Goal: Task Accomplishment & Management: Use online tool/utility

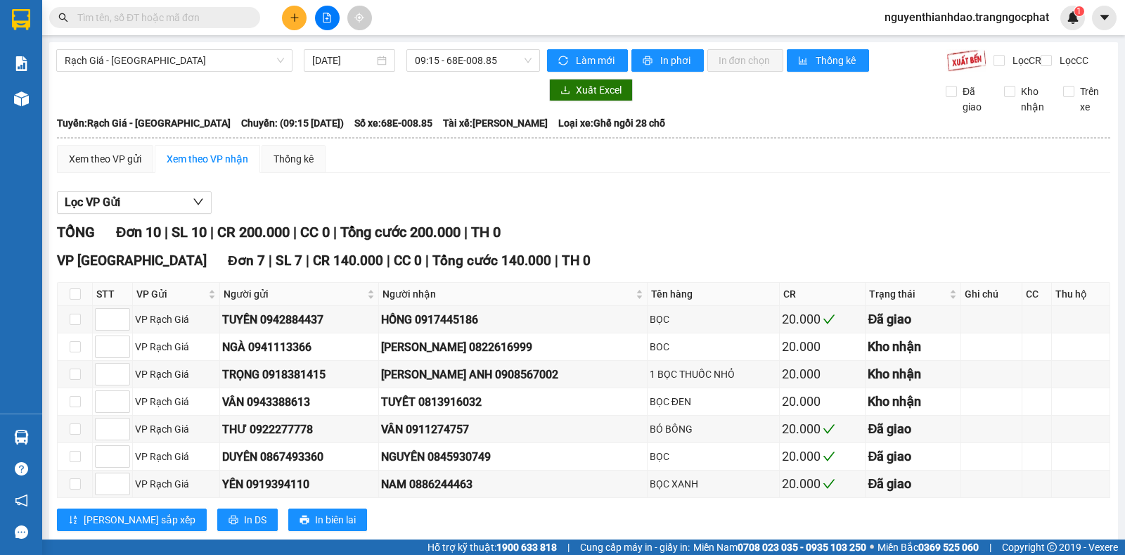
click at [444, 61] on span "09:15 - 68E-008.85" at bounding box center [473, 60] width 116 height 21
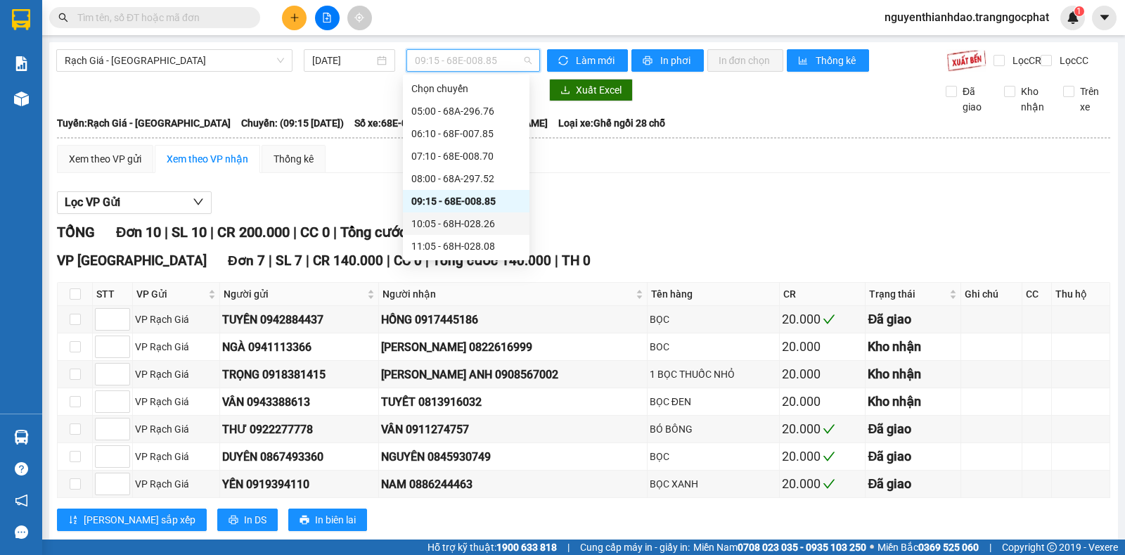
click at [437, 217] on div "10:05 - 68H-028.26" at bounding box center [466, 223] width 110 height 15
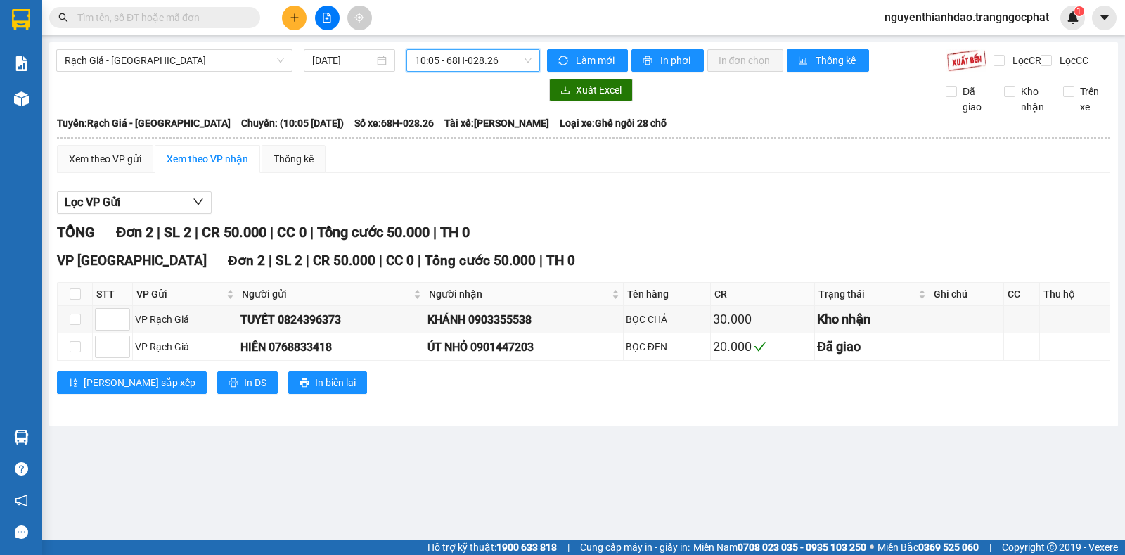
click at [447, 56] on span "10:05 - 68H-028.26" at bounding box center [473, 60] width 116 height 21
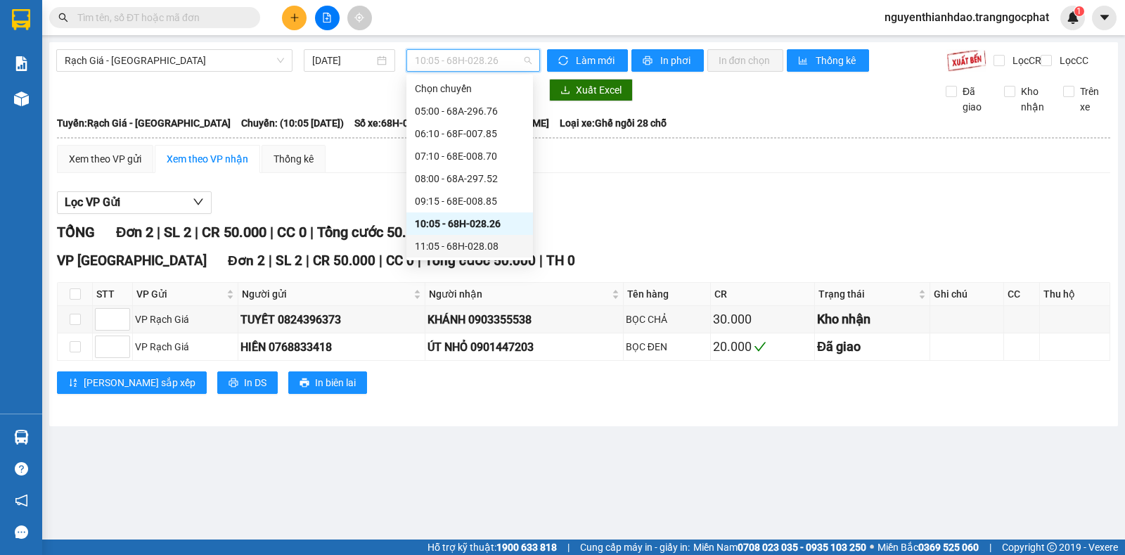
click at [436, 242] on div "11:05 - 68H-028.08" at bounding box center [470, 245] width 110 height 15
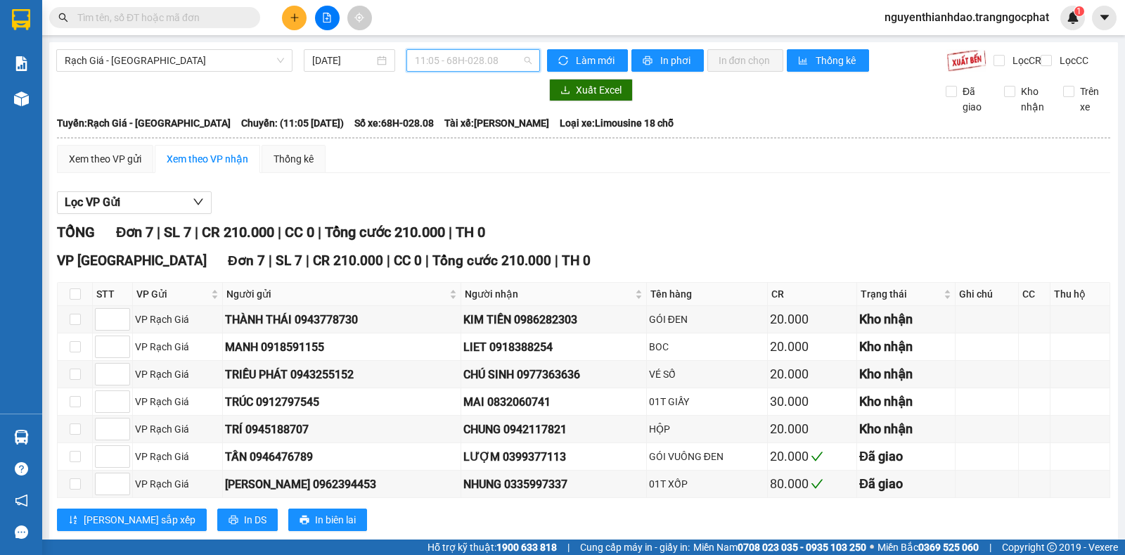
click at [466, 67] on span "11:05 - 68H-028.08" at bounding box center [473, 60] width 116 height 21
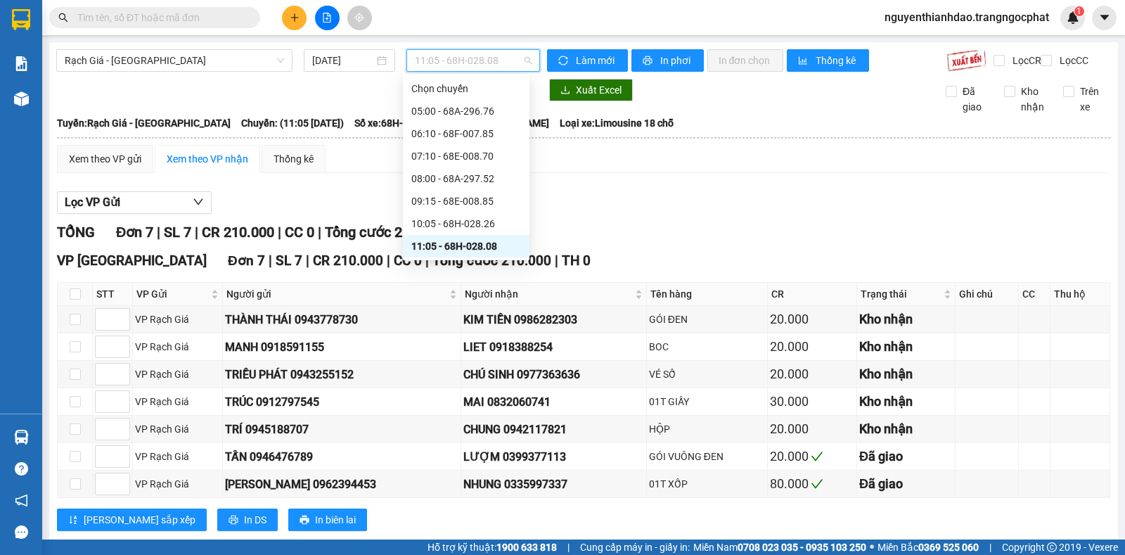
scroll to position [70, 0]
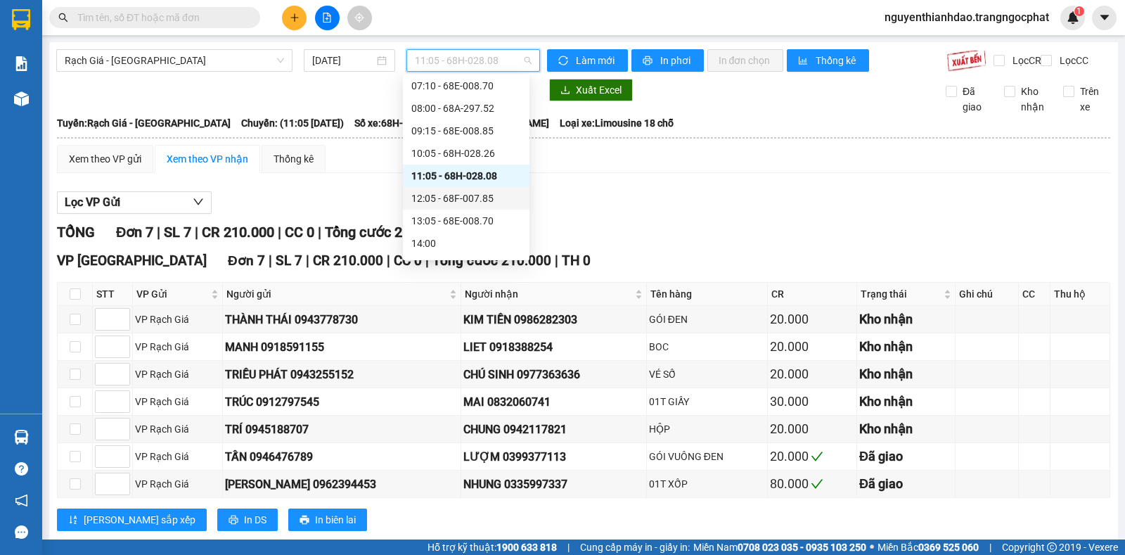
click at [449, 198] on div "12:05 - 68F-007.85" at bounding box center [466, 198] width 110 height 15
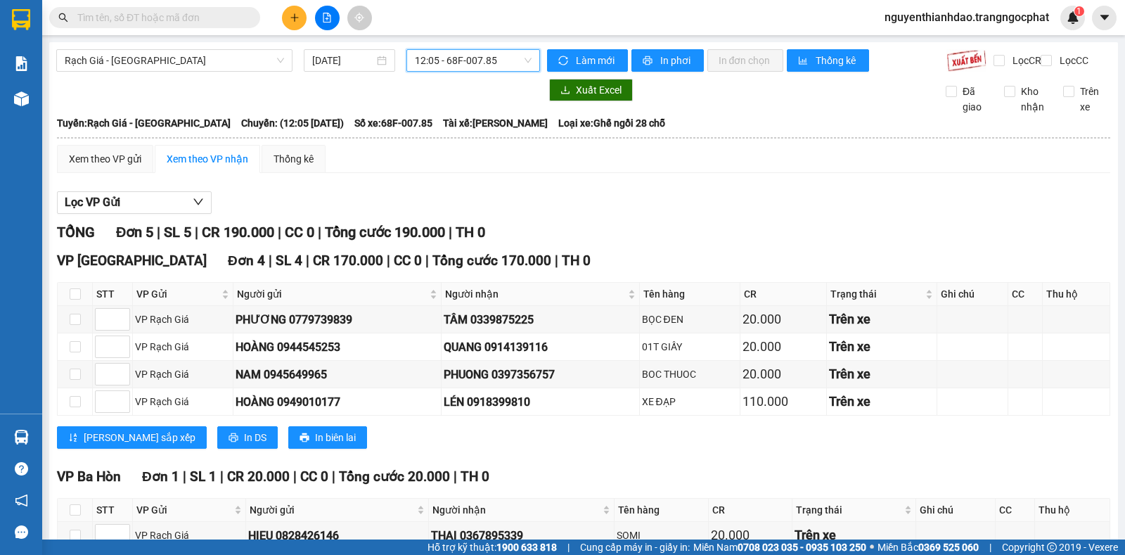
click at [423, 56] on span "12:05 - 68F-007.85" at bounding box center [473, 60] width 116 height 21
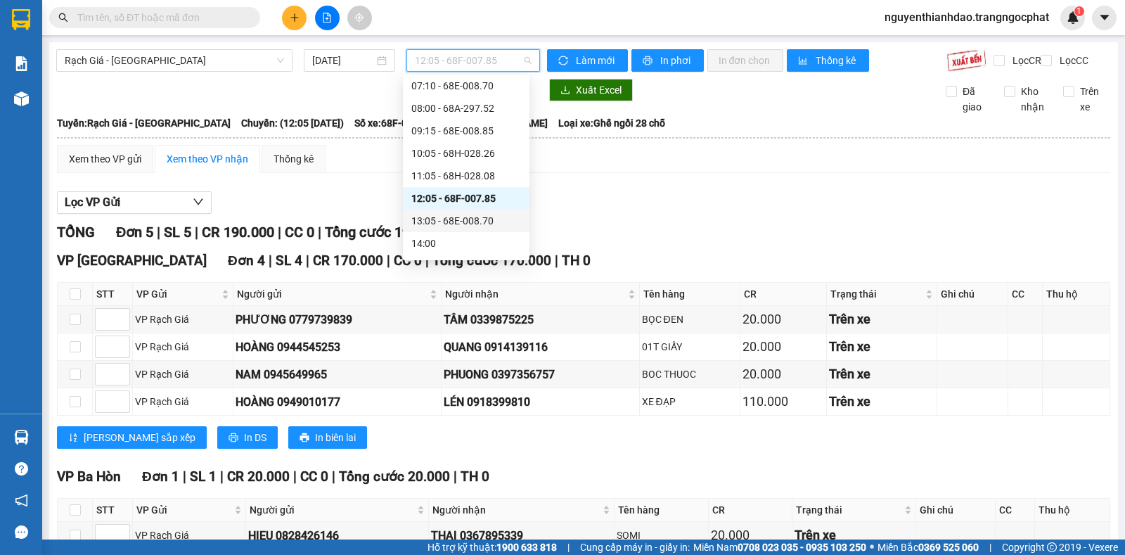
click at [443, 218] on div "13:05 - 68E-008.70" at bounding box center [466, 220] width 110 height 15
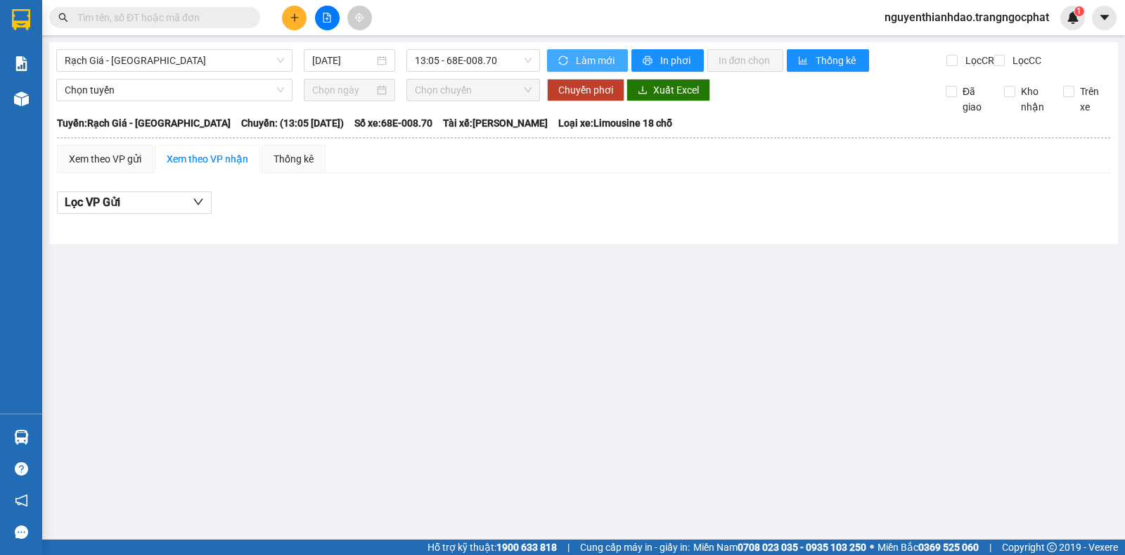
click at [600, 52] on button "Làm mới" at bounding box center [587, 60] width 81 height 23
click at [597, 52] on button "Làm mới" at bounding box center [587, 60] width 81 height 23
click at [594, 53] on span "Làm mới" at bounding box center [596, 60] width 41 height 15
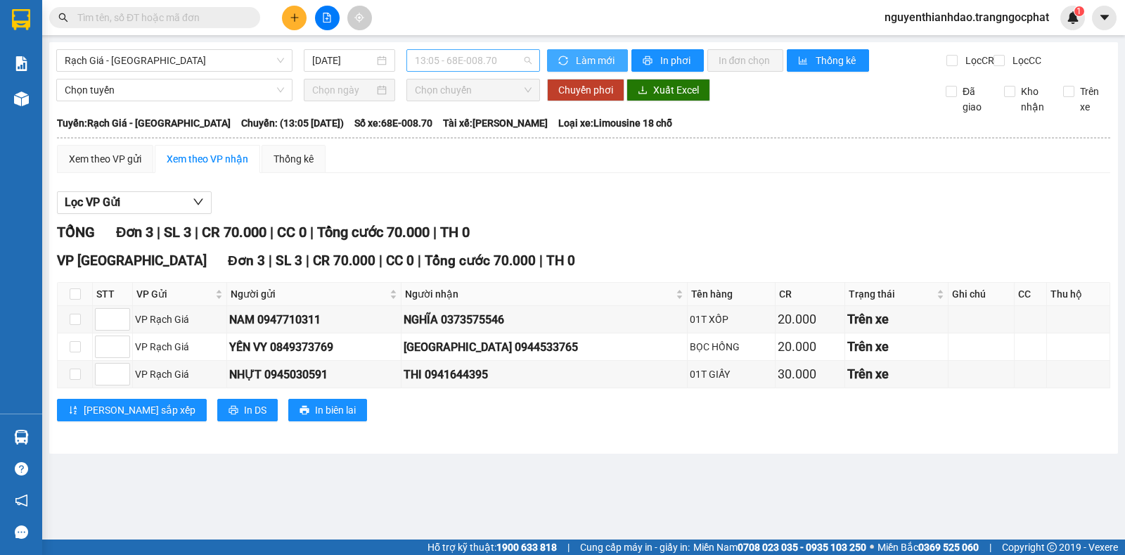
click at [459, 56] on span "13:05 - 68E-008.70" at bounding box center [473, 60] width 116 height 21
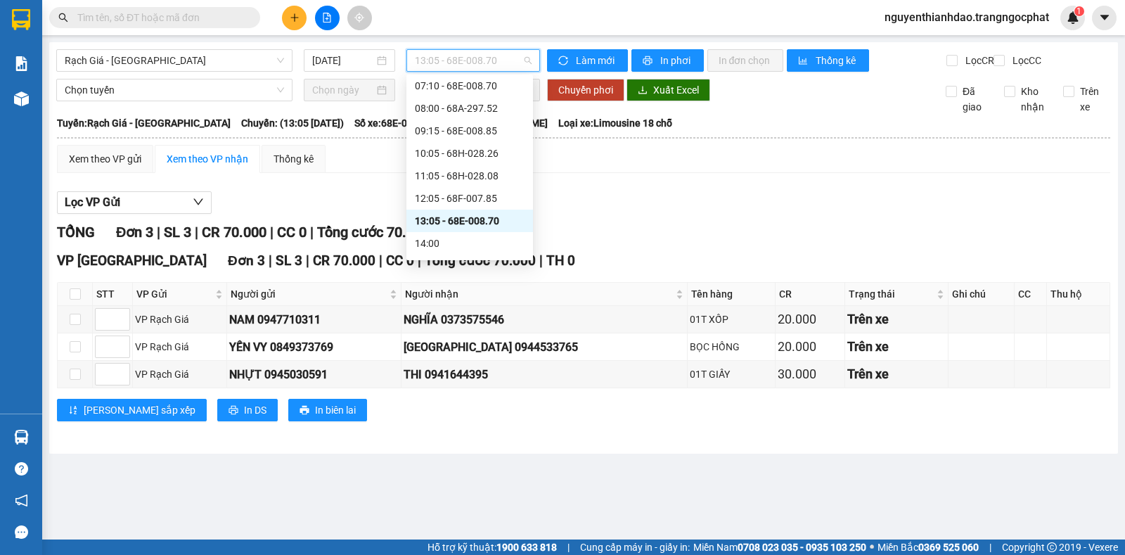
scroll to position [141, 0]
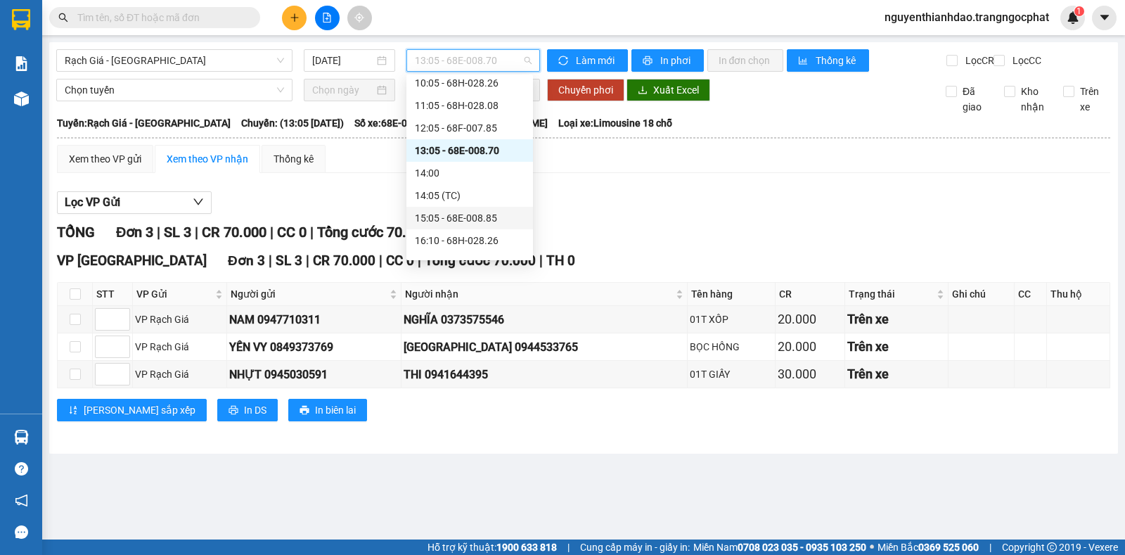
click at [470, 214] on div "15:05 - 68E-008.85" at bounding box center [470, 217] width 110 height 15
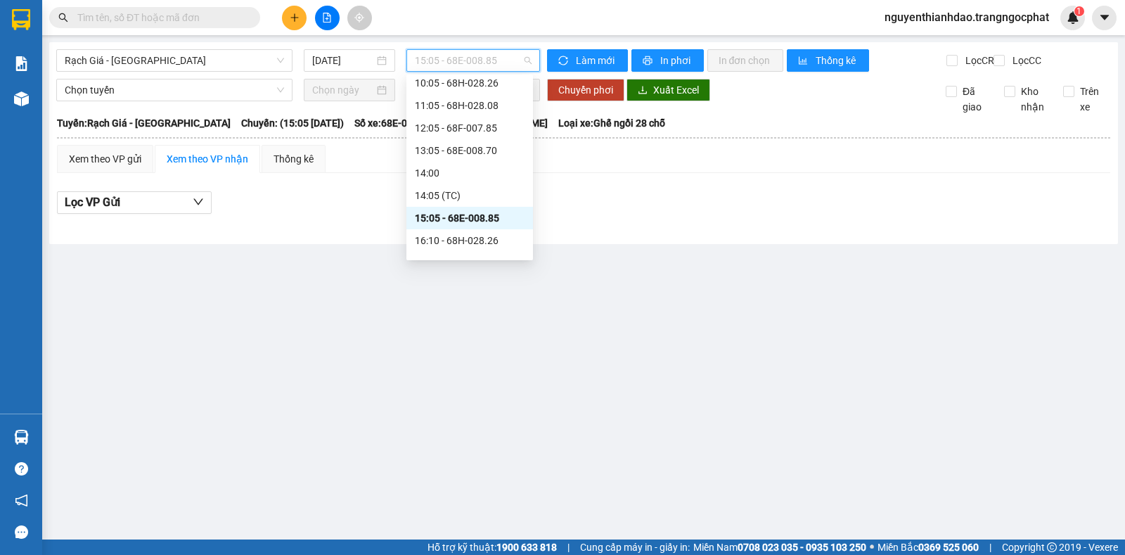
click at [449, 56] on span "15:05 - 68E-008.85" at bounding box center [473, 60] width 116 height 21
click at [442, 148] on div "13:05 - 68E-008.70" at bounding box center [470, 150] width 110 height 15
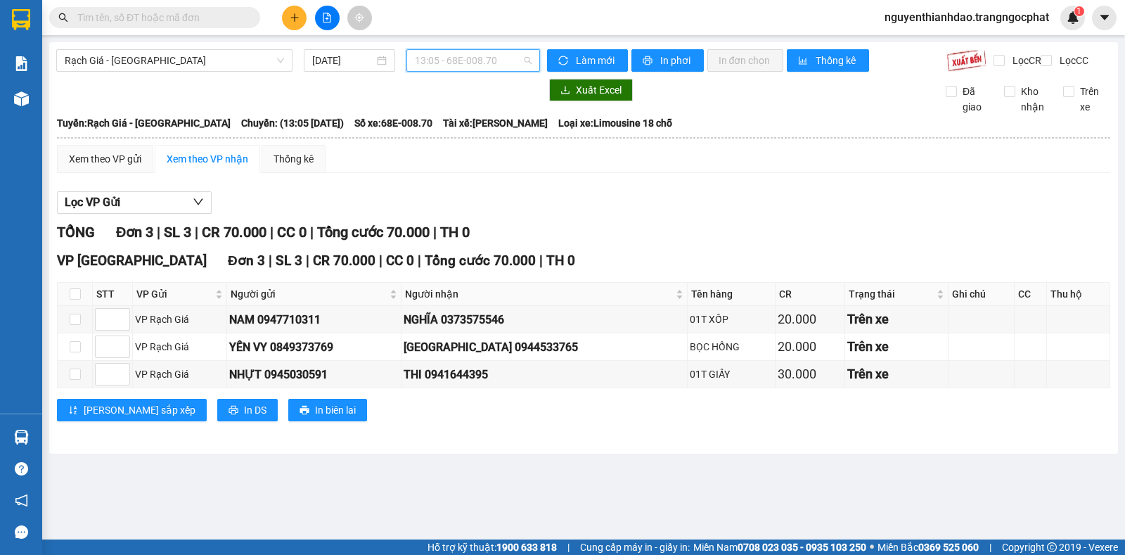
click at [430, 60] on span "13:05 - 68E-008.70" at bounding box center [473, 60] width 116 height 21
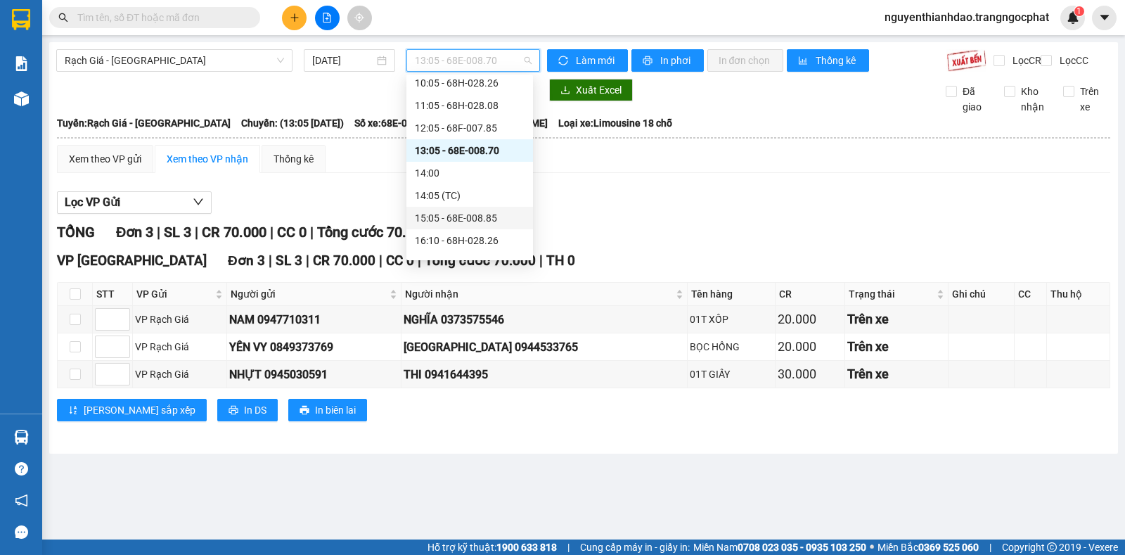
click at [430, 216] on div "15:05 - 68E-008.85" at bounding box center [470, 217] width 110 height 15
